Goal: Information Seeking & Learning: Learn about a topic

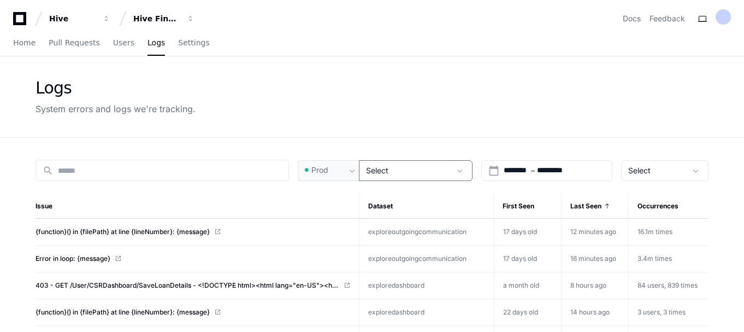
click at [412, 171] on div "Select" at bounding box center [408, 170] width 84 height 11
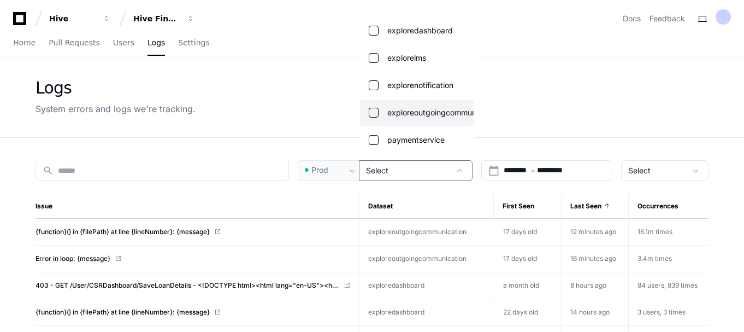
scroll to position [274, 0]
click at [375, 113] on mat-pseudo-checkbox at bounding box center [374, 112] width 10 height 10
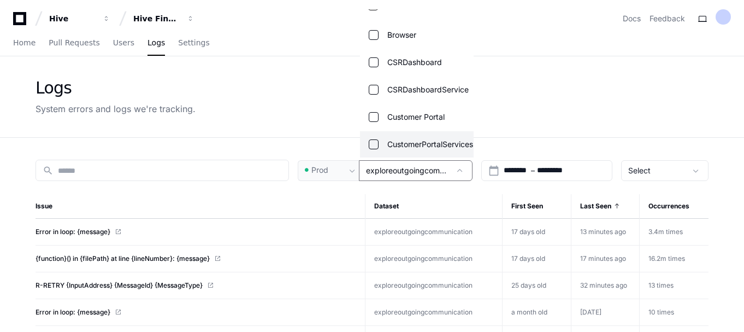
scroll to position [0, 0]
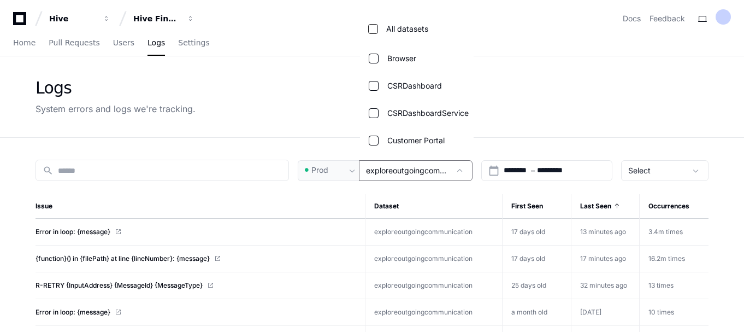
click at [578, 64] on div at bounding box center [372, 166] width 744 height 332
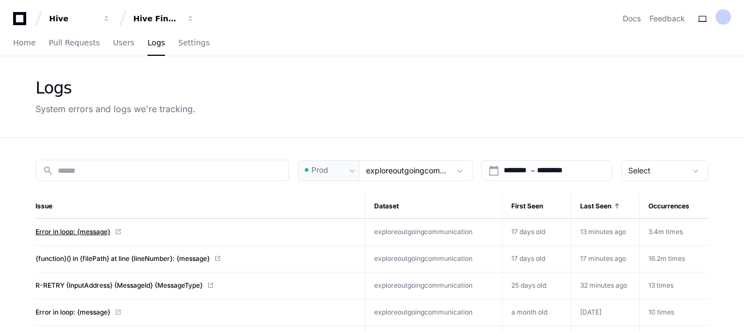
click at [54, 228] on span "Error in loop: {message}" at bounding box center [73, 231] width 75 height 9
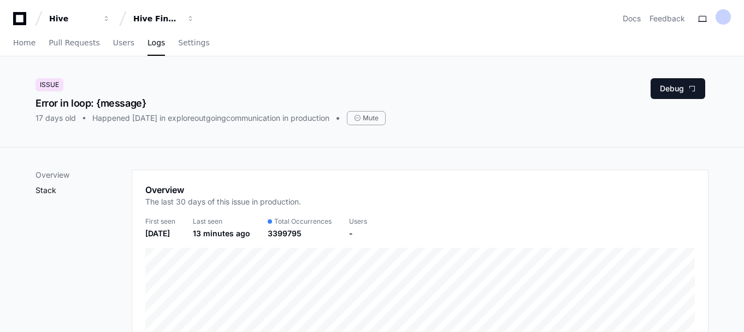
click at [54, 190] on p "Stack" at bounding box center [84, 190] width 96 height 11
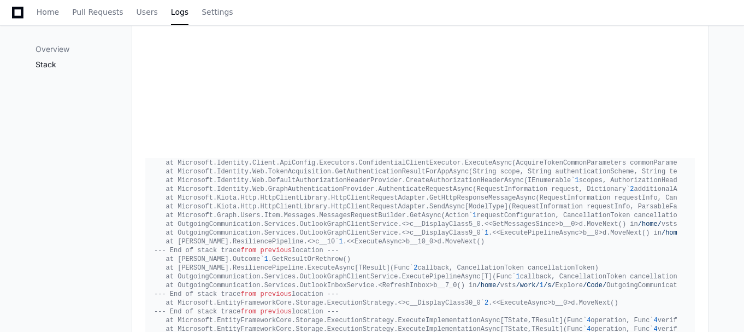
scroll to position [432, 0]
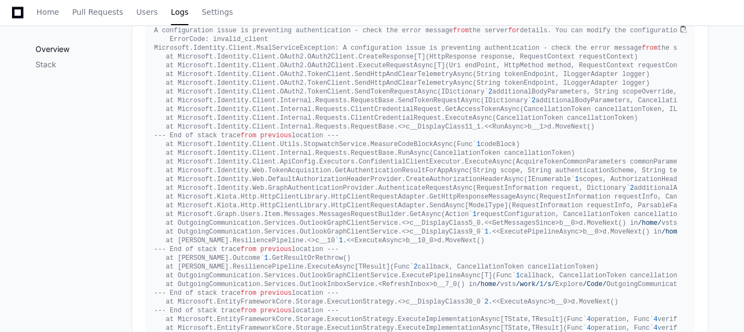
click at [51, 50] on p "Overview" at bounding box center [84, 49] width 96 height 11
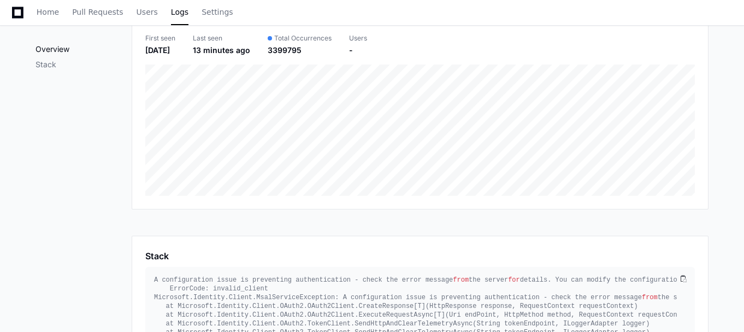
scroll to position [0, 0]
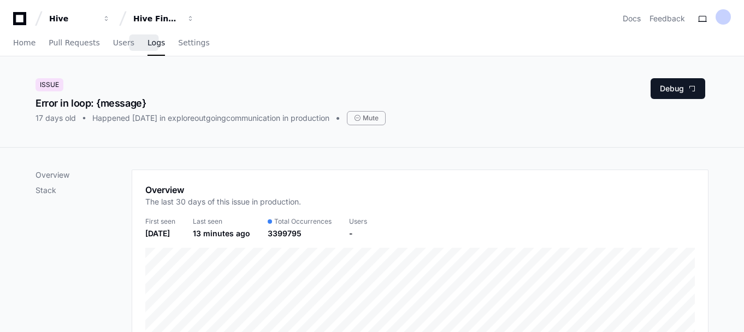
click at [148, 42] on span "Logs" at bounding box center [156, 42] width 17 height 7
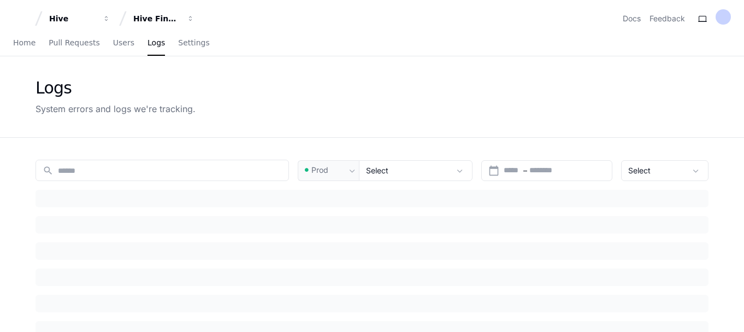
type input "********"
type input "*********"
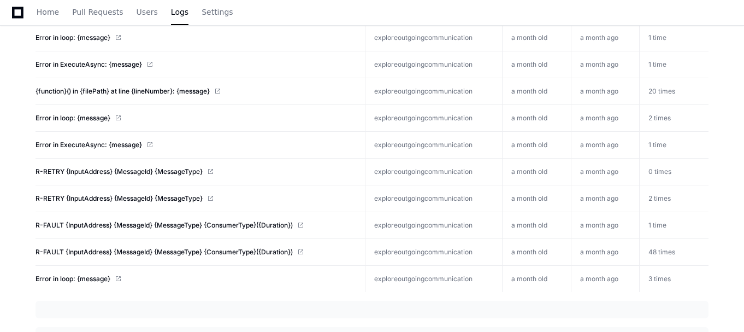
scroll to position [596, 0]
